Goal: Feedback & Contribution: Submit feedback/report problem

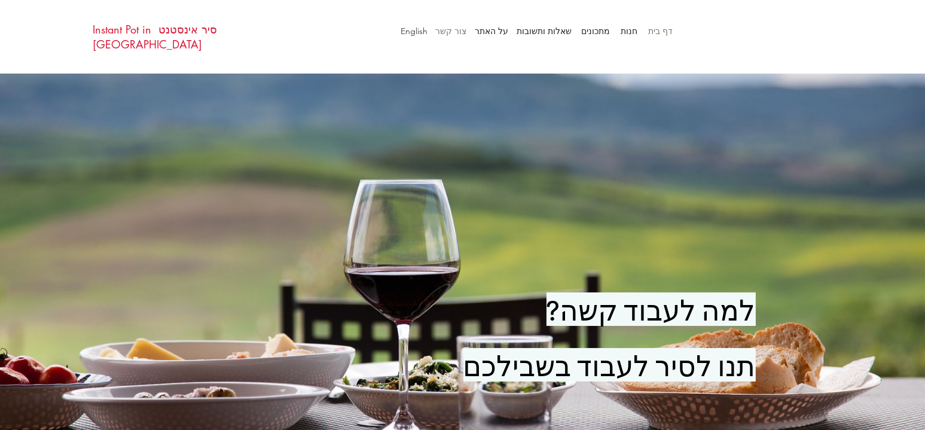
click at [447, 29] on p "צור קשר" at bounding box center [450, 31] width 43 height 18
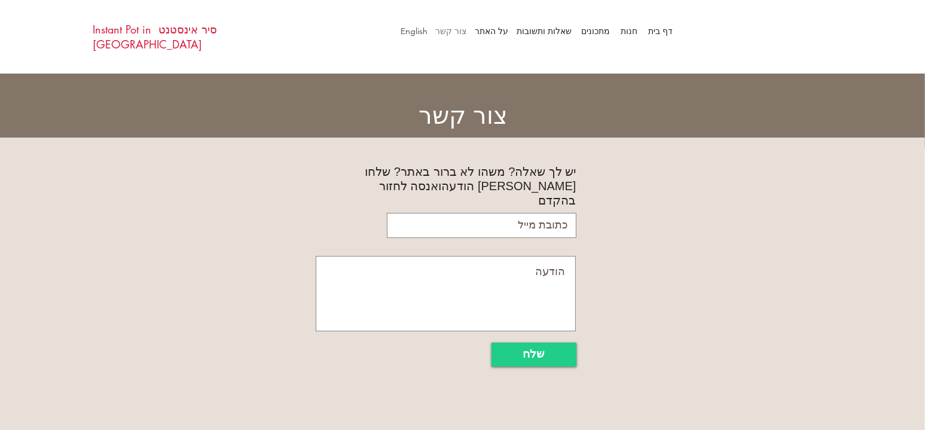
click at [492, 213] on input "email" at bounding box center [482, 225] width 190 height 25
type input "ב"
type input "carmelv@gmail.com"
click at [520, 257] on textarea at bounding box center [446, 293] width 260 height 75
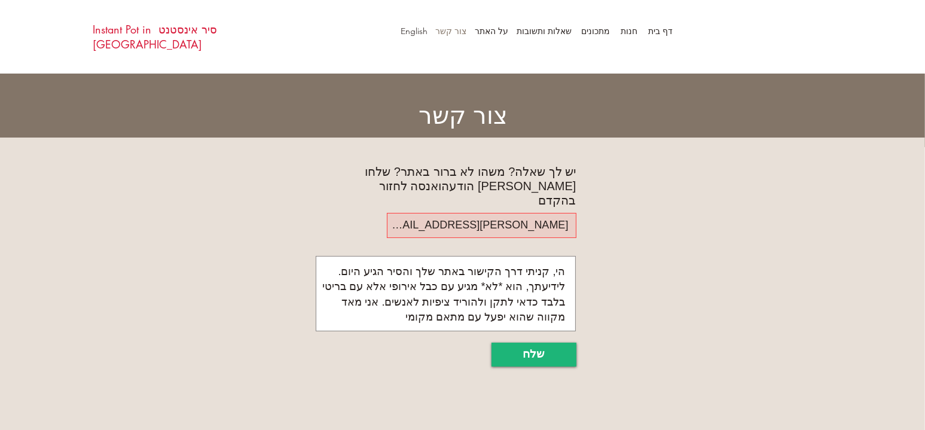
type textarea "הי, קניתי דרך הקישור באתר שלך והסיר הגיע היום. לידיעתך, הוא *לא* מגיע עם כבל אי…"
click at [535, 346] on span "שלח" at bounding box center [534, 354] width 22 height 16
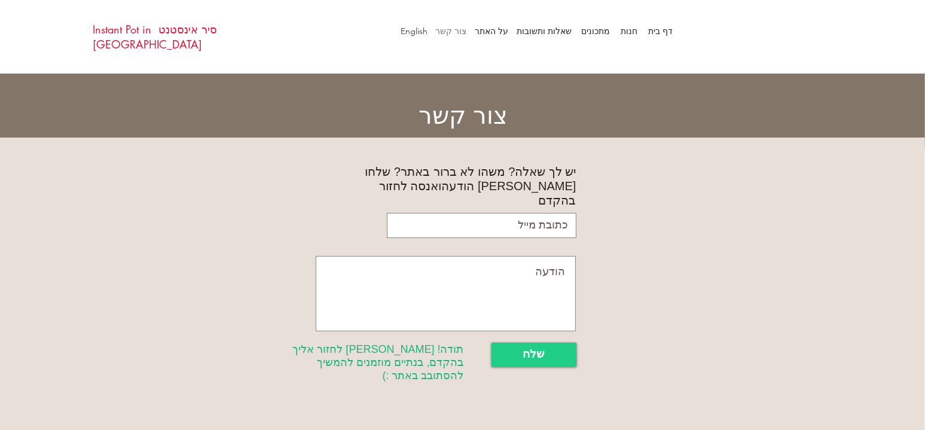
scroll to position [75, 0]
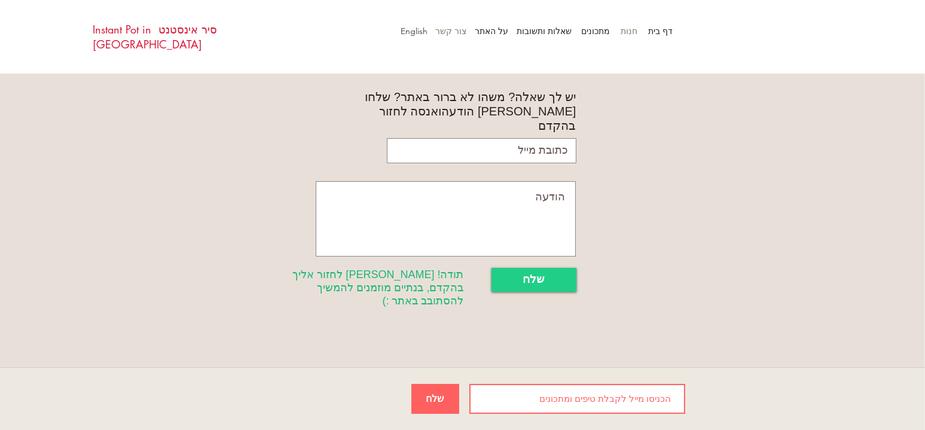
click at [629, 31] on p "חנות" at bounding box center [629, 31] width 29 height 18
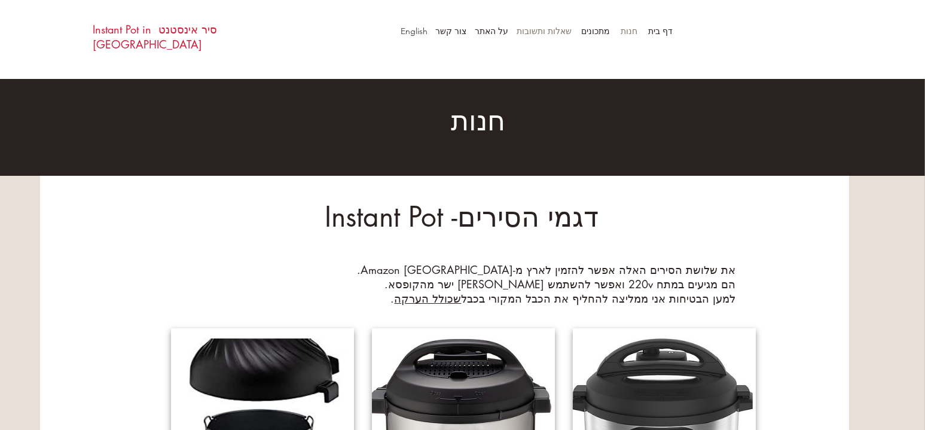
click at [556, 30] on p "שאלות ותשובות" at bounding box center [544, 31] width 67 height 18
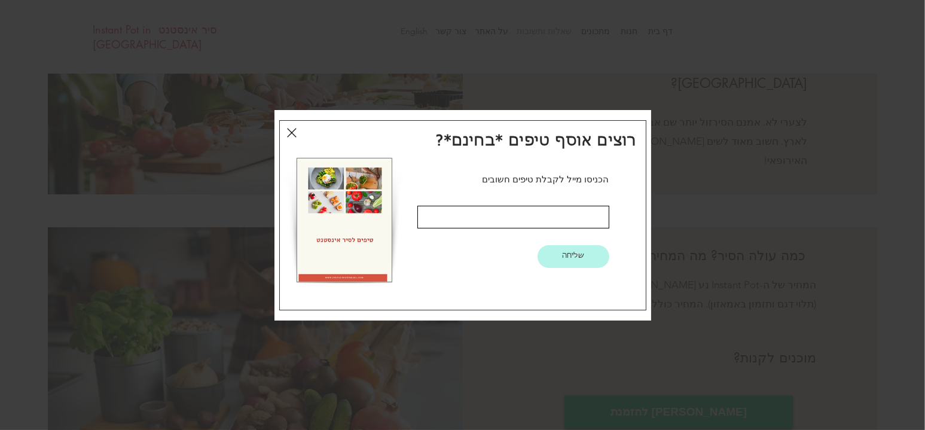
click at [288, 132] on icon "חזרה לאתר" at bounding box center [292, 133] width 10 height 14
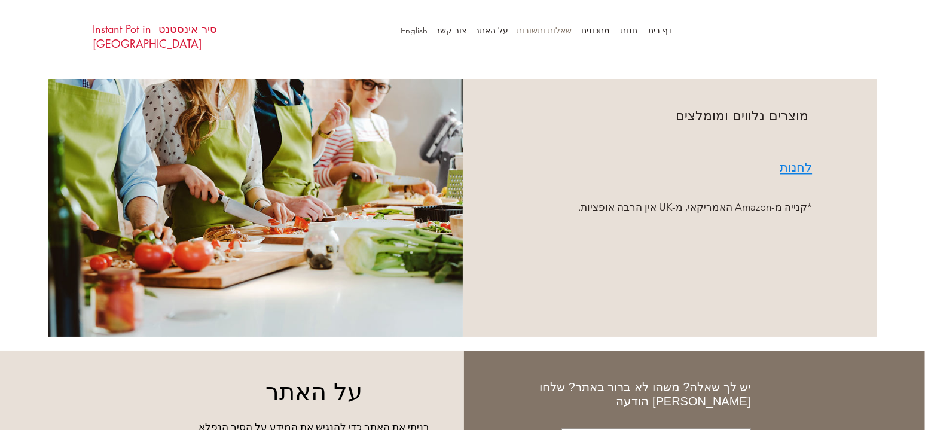
scroll to position [2987, 0]
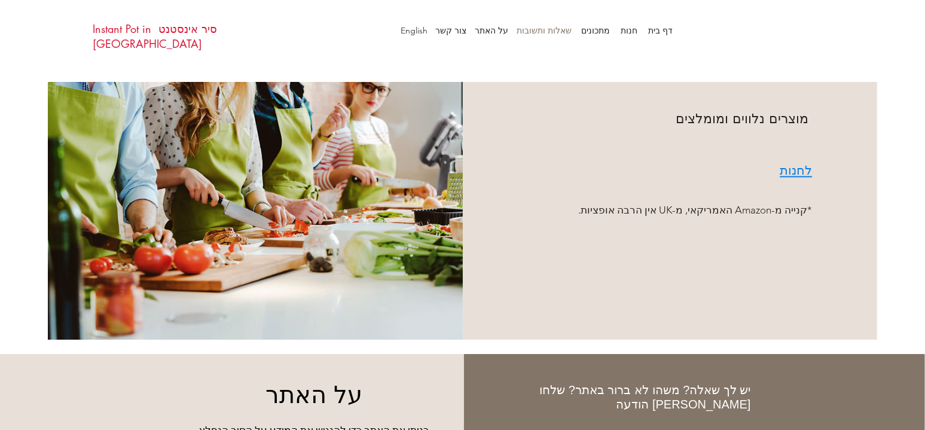
click at [796, 163] on span "לחנות" at bounding box center [796, 170] width 32 height 15
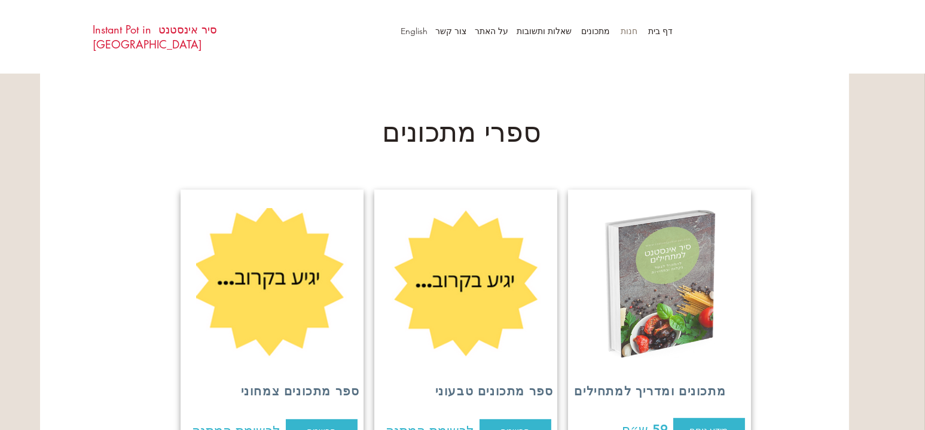
scroll to position [718, 0]
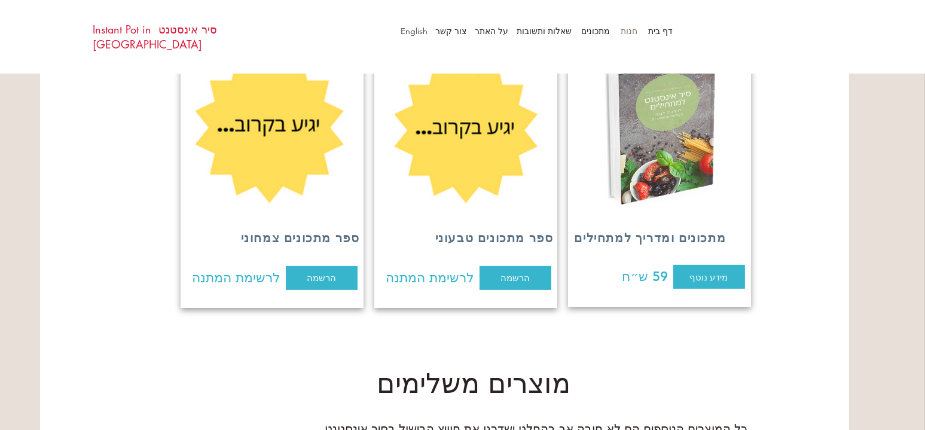
click at [676, 143] on img at bounding box center [660, 130] width 152 height 150
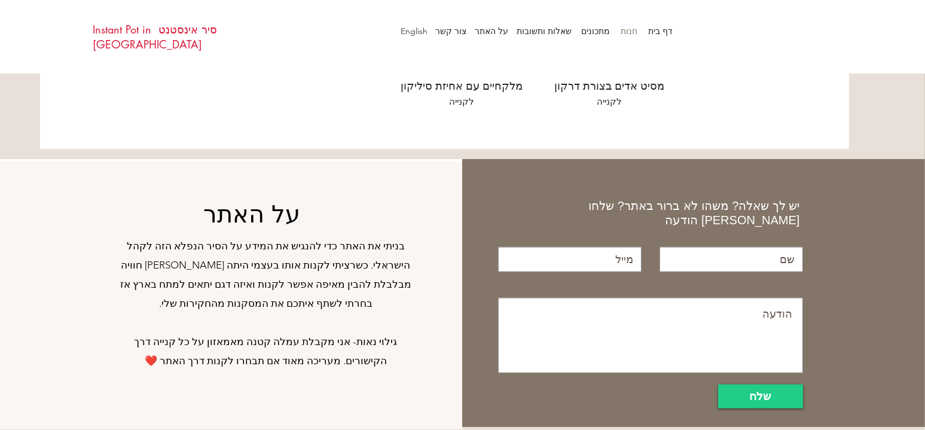
scroll to position [1742, 0]
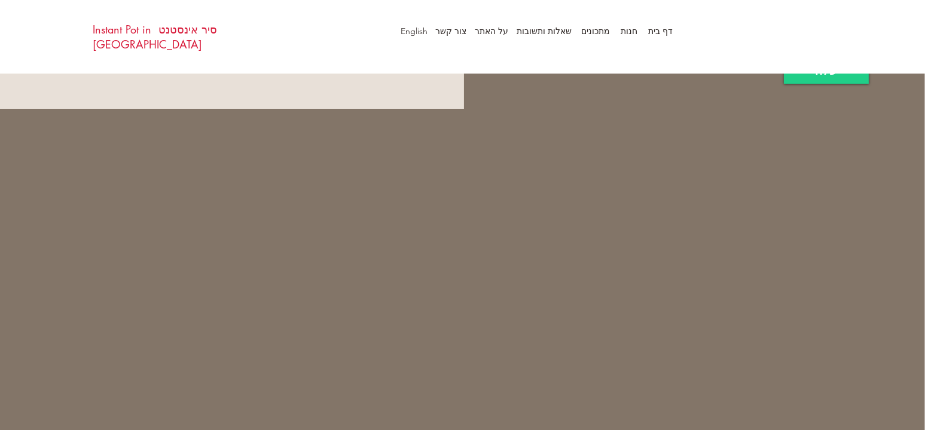
scroll to position [1107, 0]
